Goal: Transaction & Acquisition: Purchase product/service

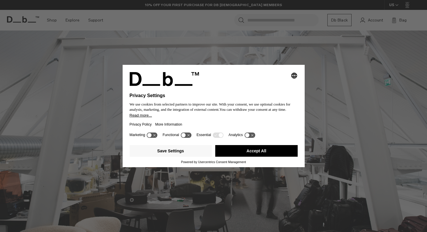
click at [242, 152] on button "Accept All" at bounding box center [256, 151] width 82 height 12
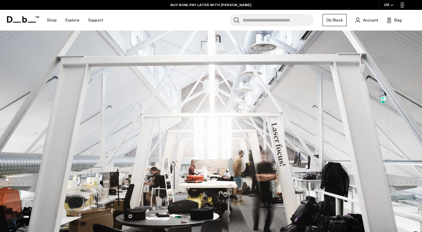
click at [4, 15] on header "Shop By Category New Arrivals Bestsellers Limited Editions By Activity" at bounding box center [211, 20] width 422 height 21
click at [15, 19] on icon at bounding box center [23, 19] width 32 height 6
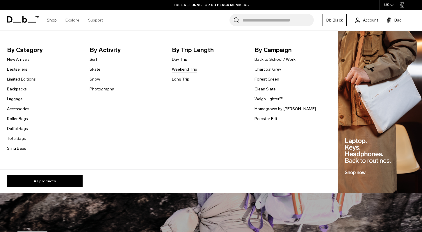
click at [180, 71] on link "Weekend Trip" at bounding box center [184, 69] width 25 height 6
